Goal: Information Seeking & Learning: Learn about a topic

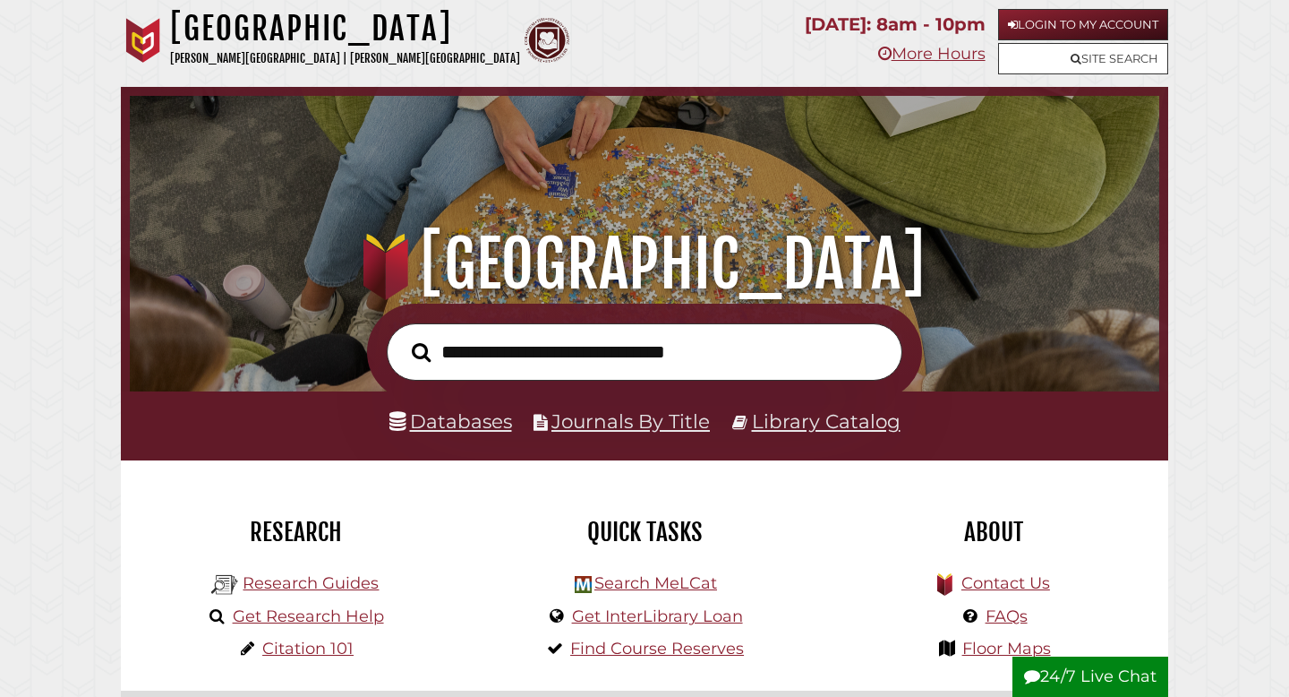
scroll to position [340, 1021]
click at [480, 415] on link "Databases" at bounding box center [450, 420] width 123 height 23
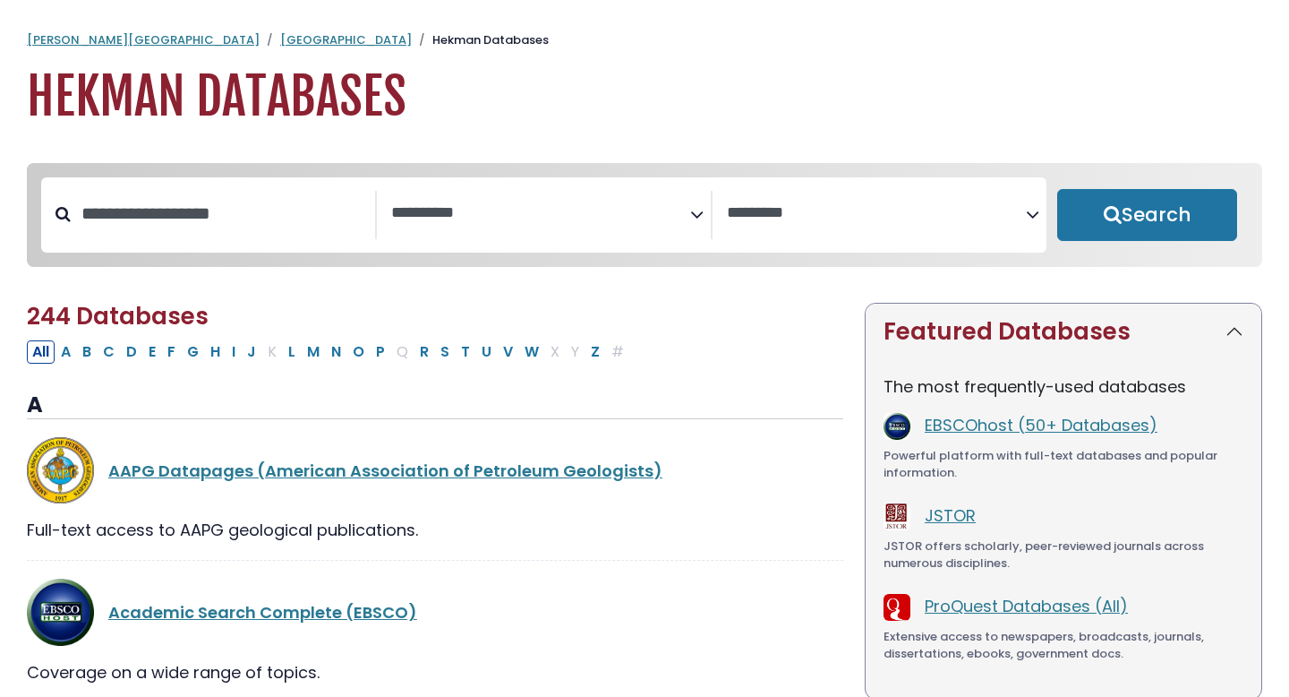
select select "Database Subject Filter"
select select "Database Vendors Filter"
click at [1159, 239] on button "Search" at bounding box center [1147, 215] width 180 height 52
click at [1147, 217] on button "Search" at bounding box center [1147, 215] width 180 height 52
select select "Database Subject Filter"
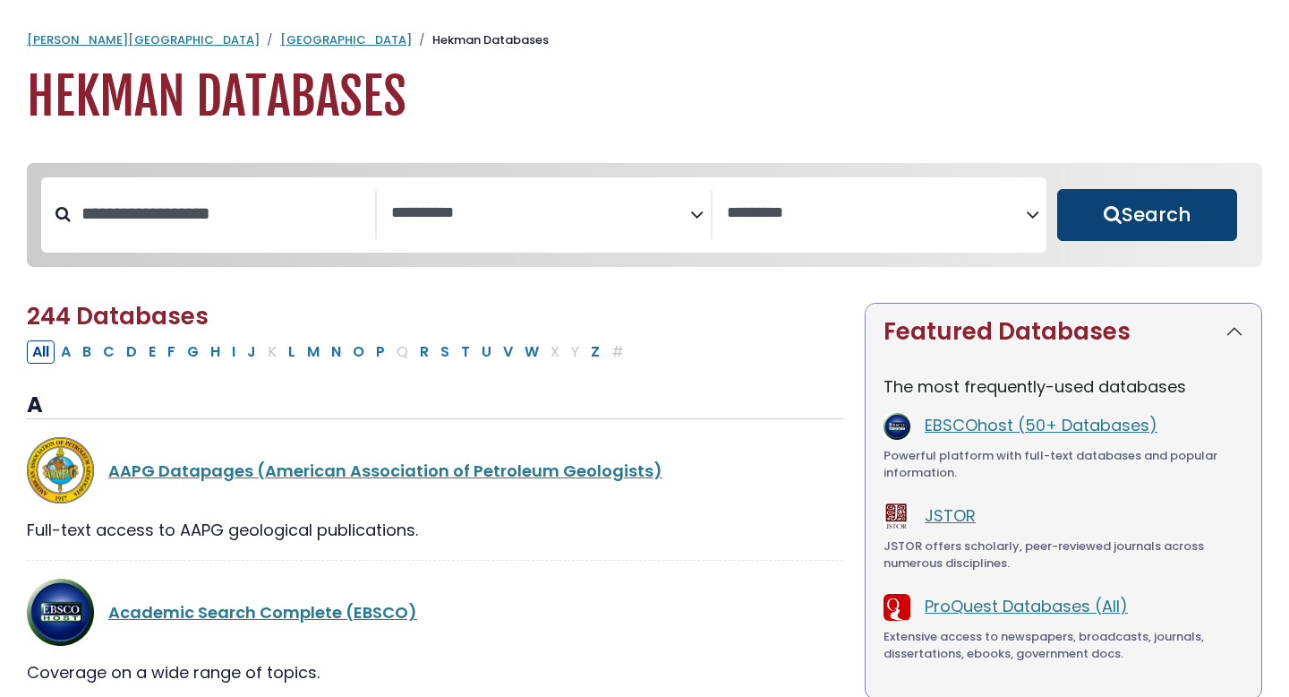
select select "Database Vendors Filter"
select select "Database Subject Filter"
select select "Database Vendors Filter"
click at [1109, 206] on button "Search" at bounding box center [1147, 215] width 180 height 52
select select "Database Subject Filter"
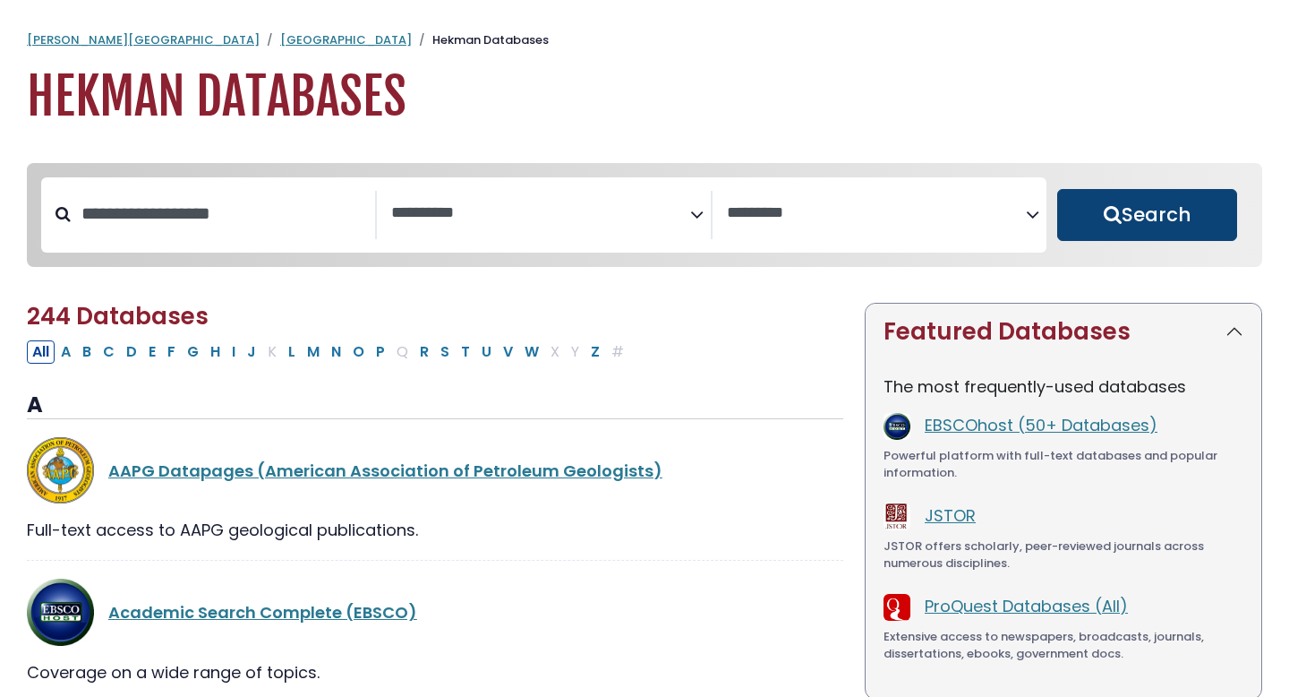
select select "Database Vendors Filter"
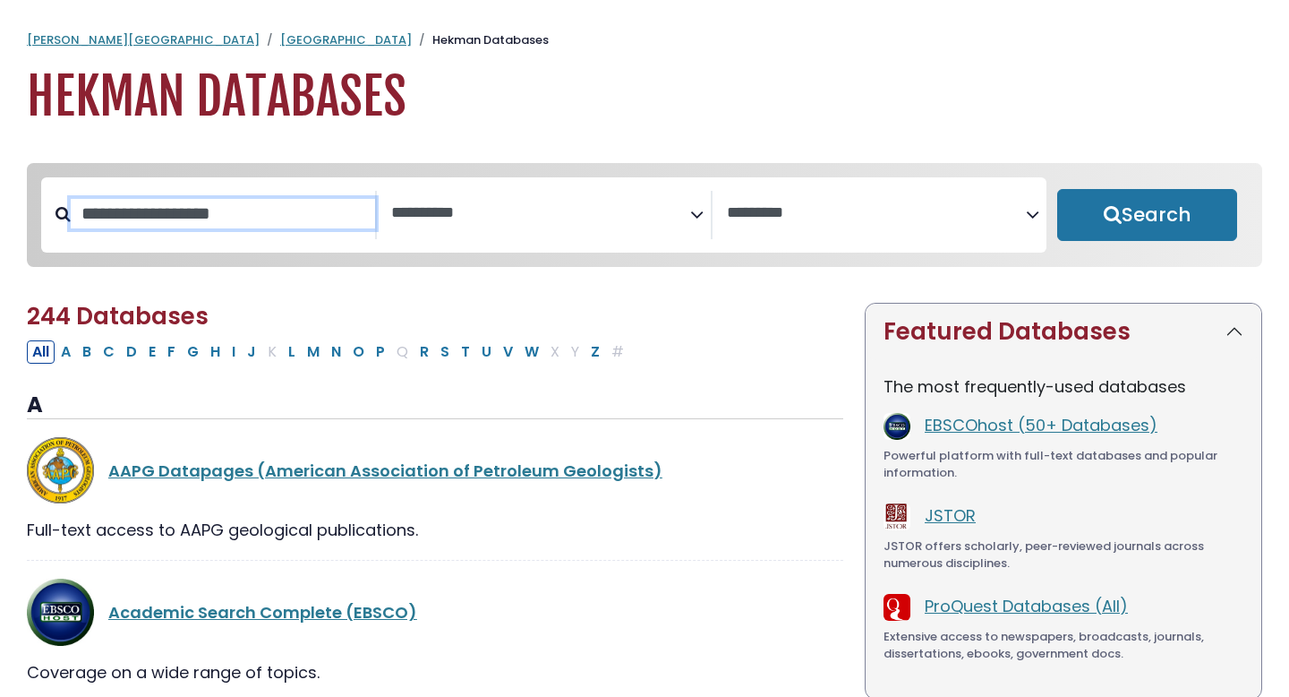
click at [257, 224] on input "Search database by title or keyword" at bounding box center [223, 214] width 304 height 30
type input "********"
click at [1057, 189] on button "Search" at bounding box center [1147, 215] width 180 height 52
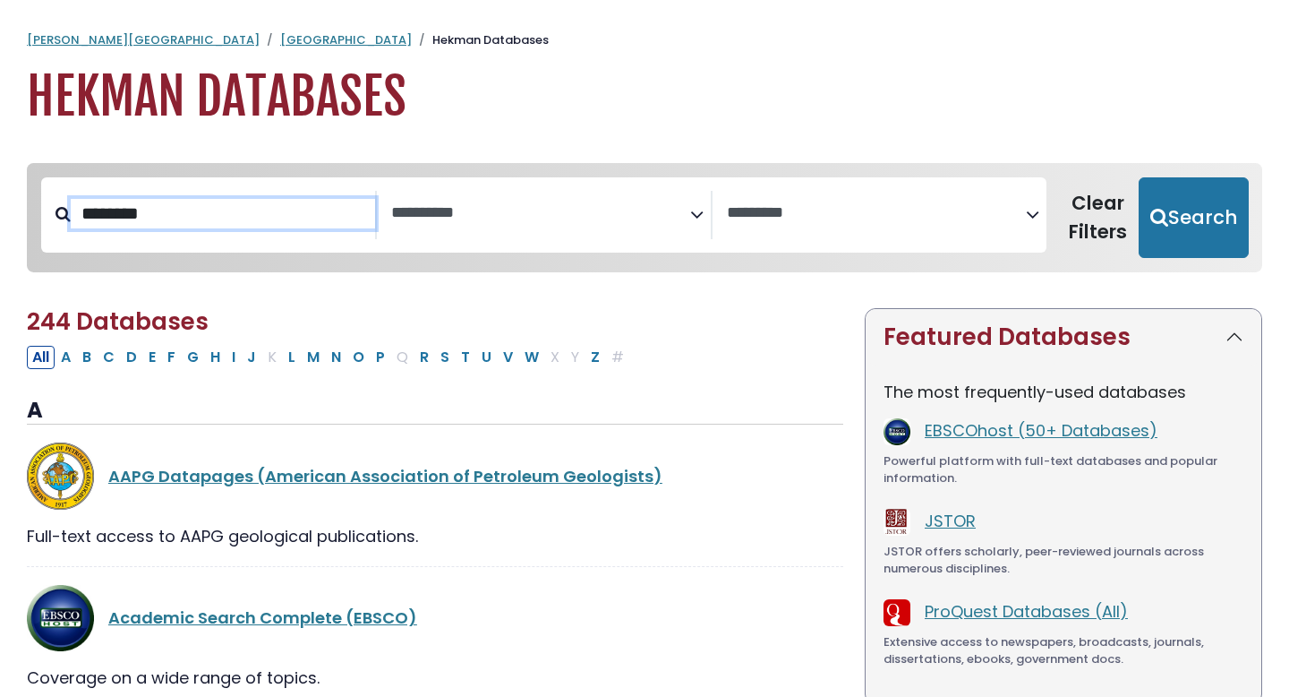
select select "Database Subject Filter"
select select "Database Vendors Filter"
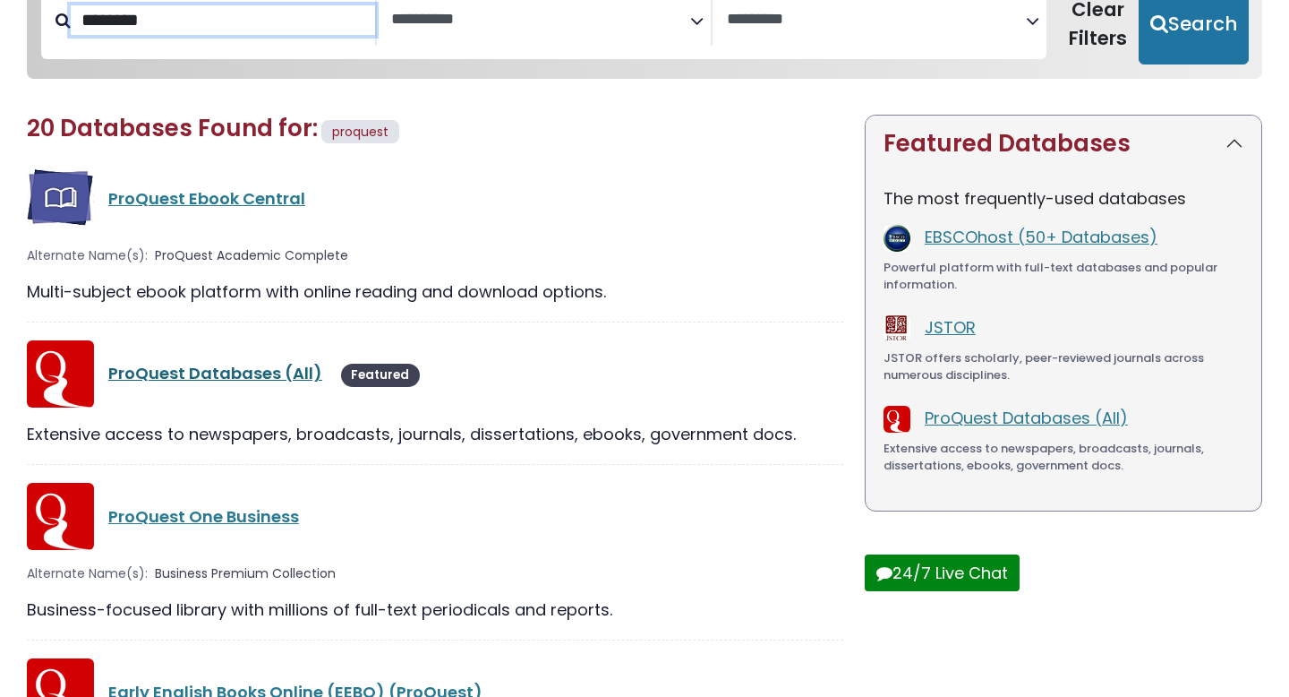
scroll to position [197, 0]
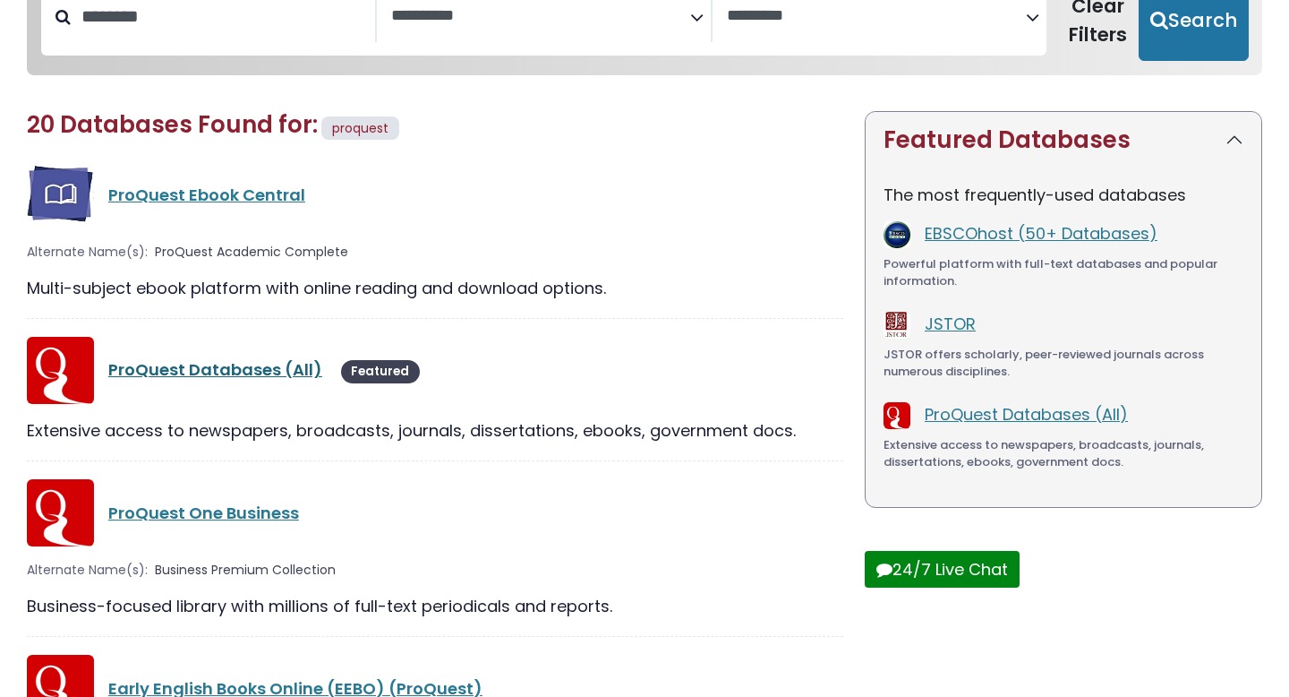
click at [203, 374] on link "ProQuest Databases (All)" at bounding box center [215, 369] width 214 height 22
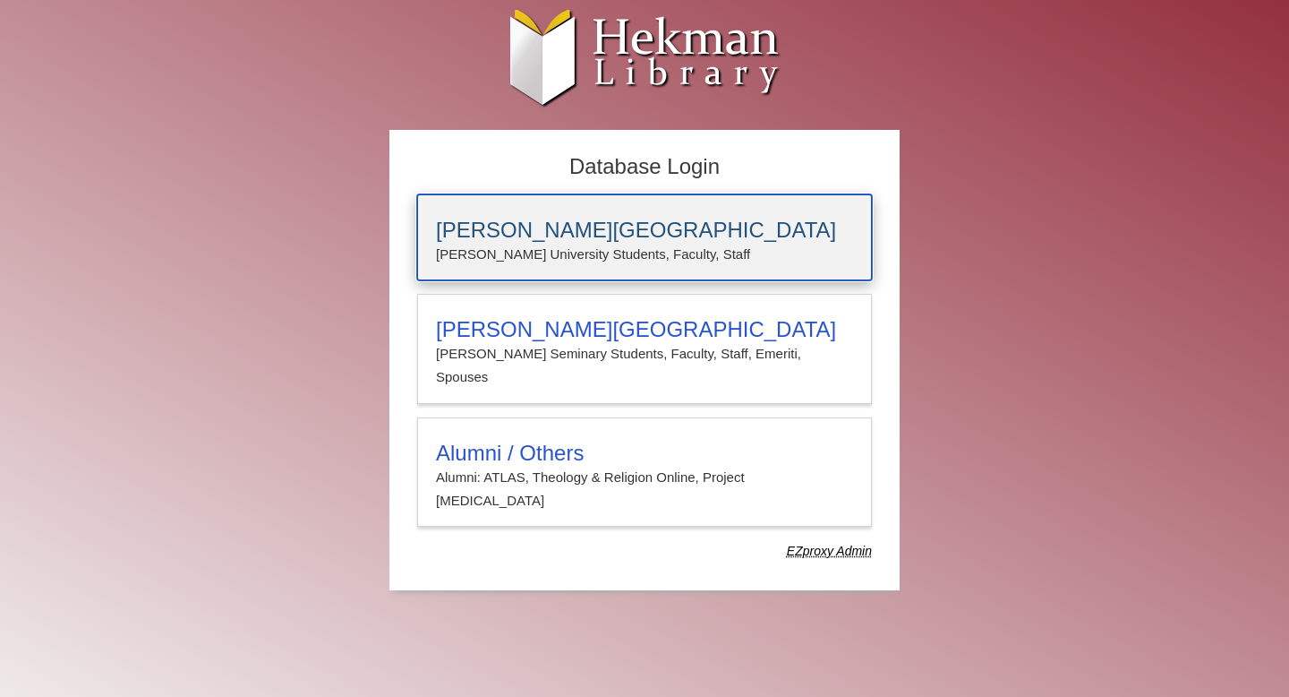
click at [674, 218] on h3 "[PERSON_NAME][GEOGRAPHIC_DATA]" at bounding box center [644, 230] width 417 height 25
click at [530, 253] on p "[PERSON_NAME] University Students, Faculty, Staff" at bounding box center [644, 254] width 417 height 23
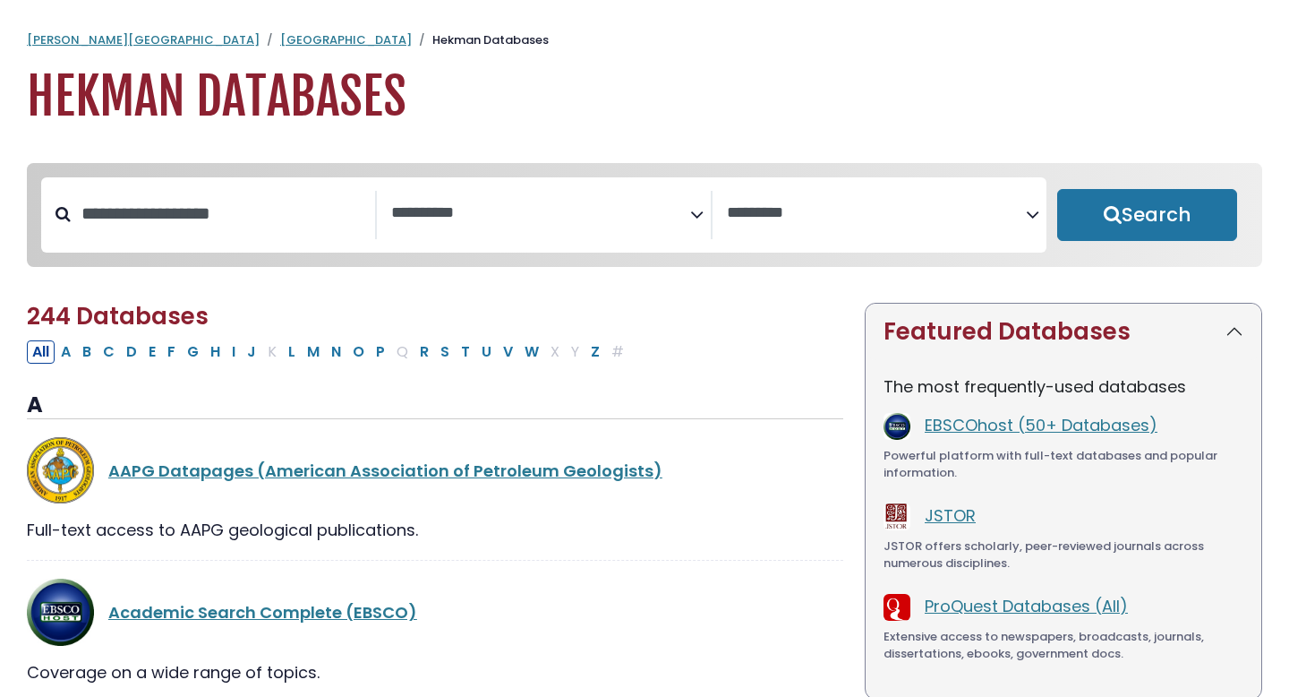
select select "Database Subject Filter"
select select "Database Vendors Filter"
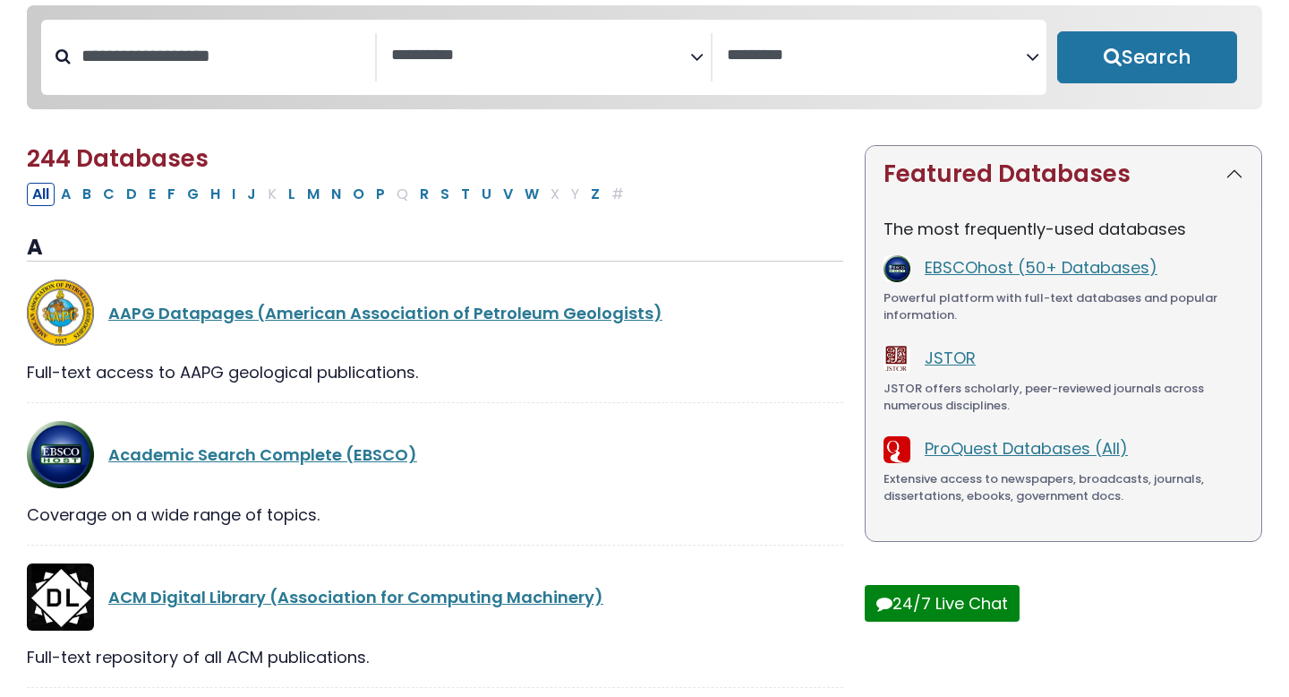
scroll to position [175, 0]
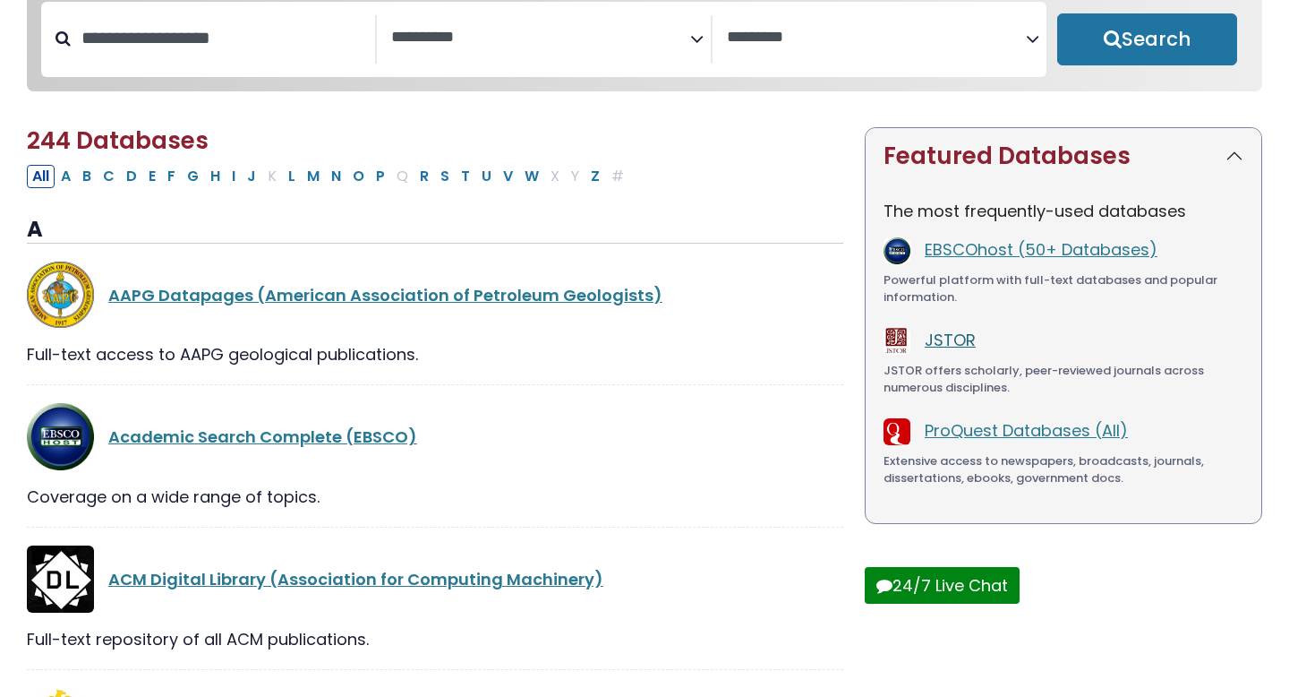
click at [954, 348] on link "JSTOR" at bounding box center [950, 340] width 51 height 22
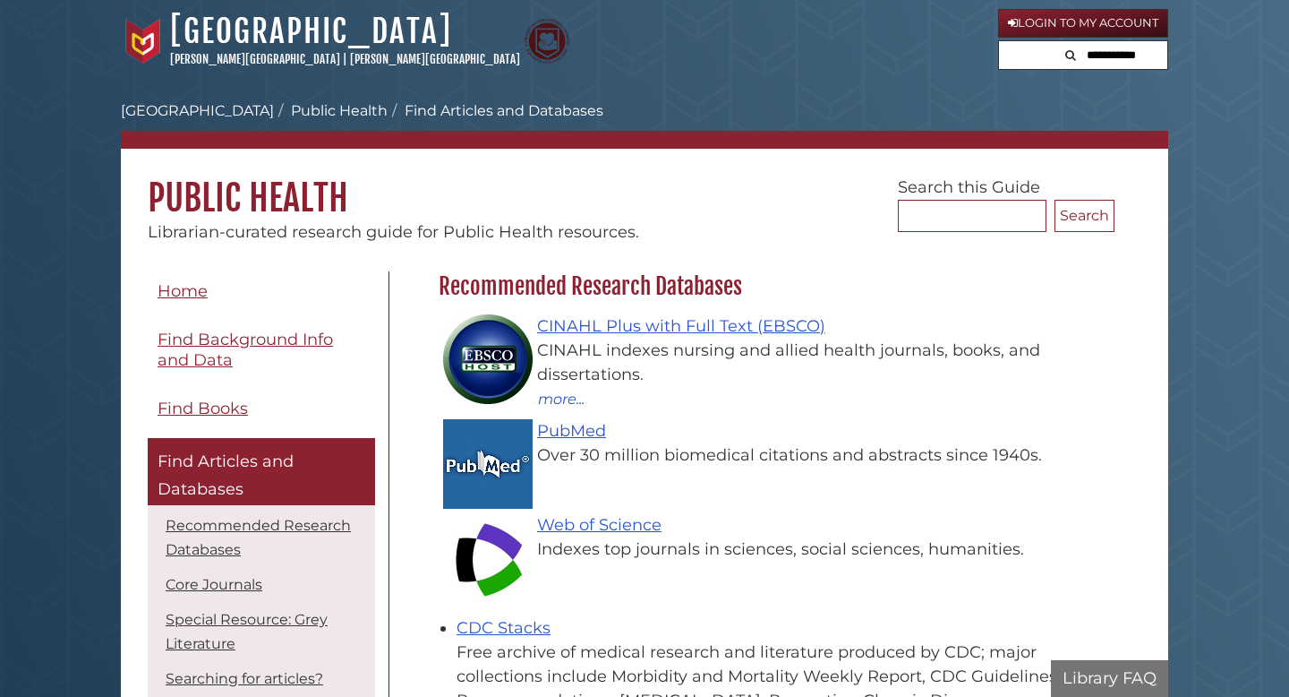
scroll to position [521, 685]
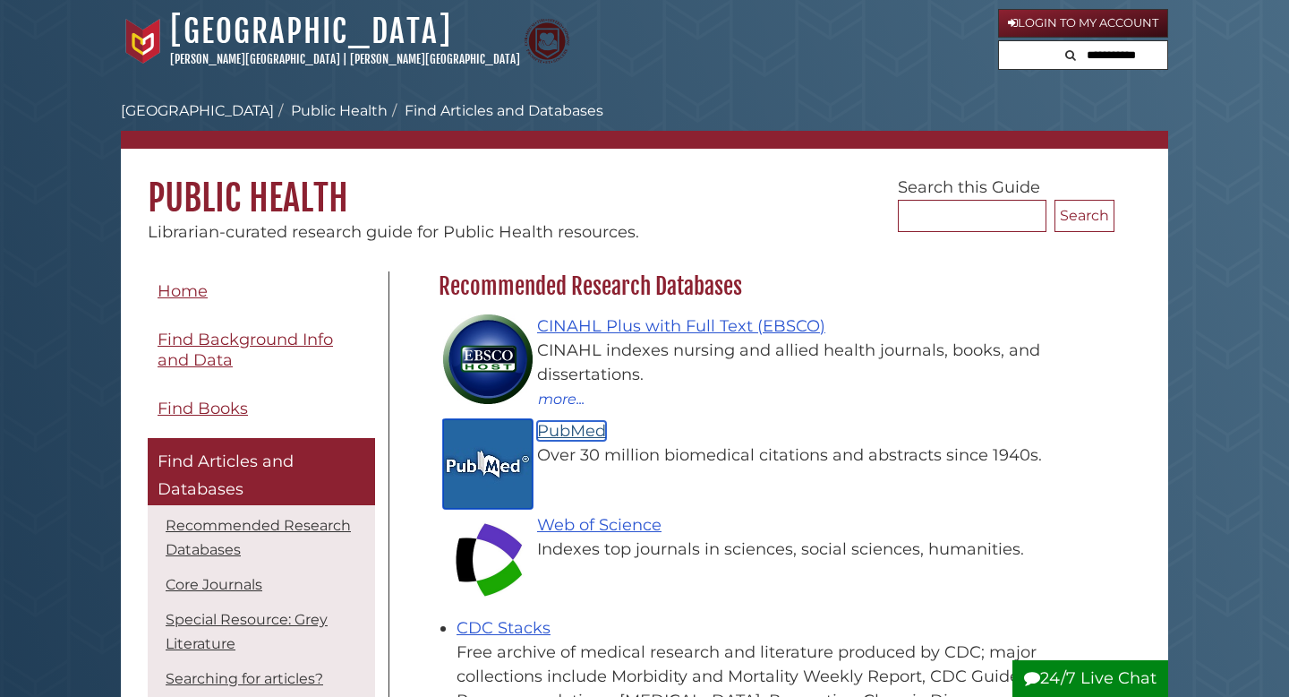
click at [584, 431] on link "PubMed" at bounding box center [571, 431] width 69 height 20
click at [984, 223] on input "Search..." at bounding box center [972, 216] width 149 height 32
click at [767, 347] on div "CINAHL indexes nursing and allied health journals, books, and dissertations." at bounding box center [781, 362] width 649 height 48
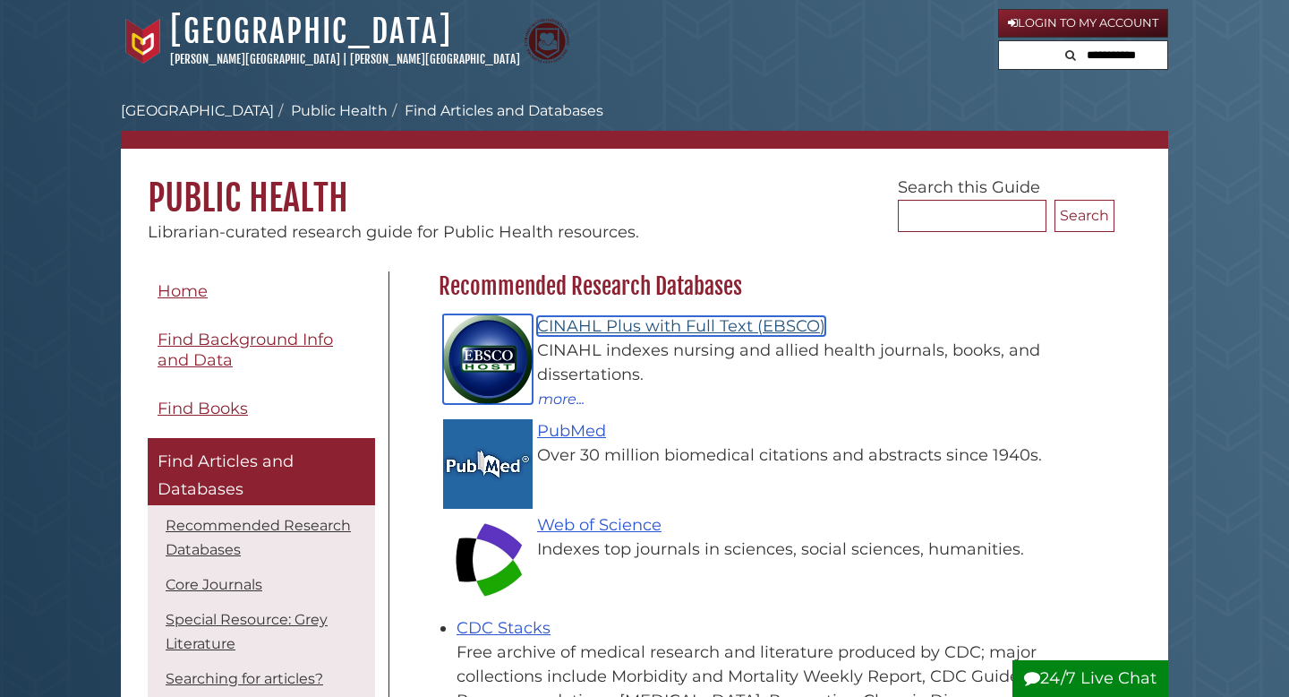
click at [761, 332] on link "CINAHL Plus with Full Text (EBSCO)" at bounding box center [681, 326] width 288 height 20
